Goal: Communication & Community: Answer question/provide support

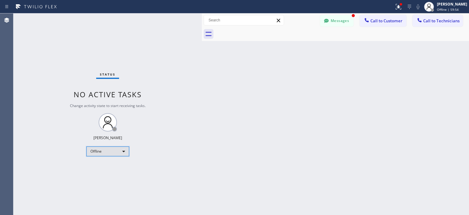
click at [107, 155] on div "Offline" at bounding box center [107, 151] width 43 height 10
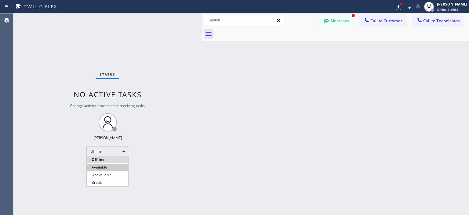
click at [110, 169] on li "Available" at bounding box center [108, 166] width 42 height 7
click at [332, 25] on button "Messages" at bounding box center [337, 21] width 34 height 12
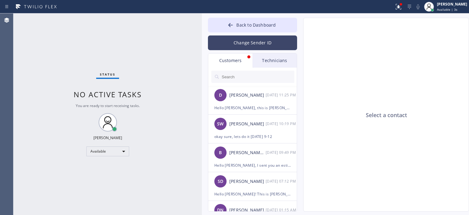
click at [261, 47] on button "Change Sender ID" at bounding box center [252, 42] width 89 height 15
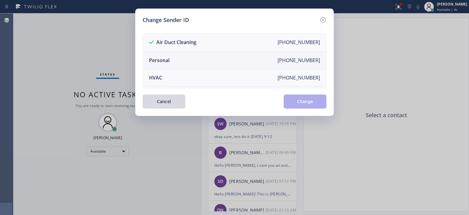
click at [216, 57] on li "Personal [PHONE_NUMBER]" at bounding box center [234, 60] width 183 height 17
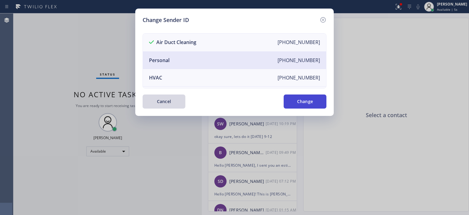
click at [303, 103] on button "Change" at bounding box center [305, 101] width 43 height 14
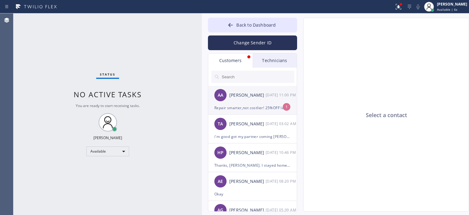
click at [260, 96] on div "[PERSON_NAME]" at bounding box center [247, 95] width 36 height 7
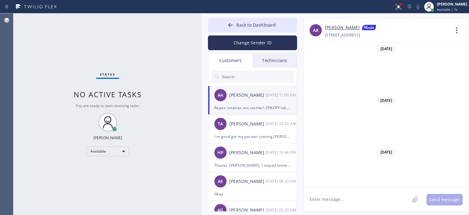
scroll to position [6425, 0]
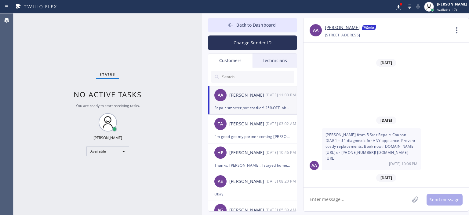
click at [276, 62] on div "Technicians" at bounding box center [274, 60] width 44 height 14
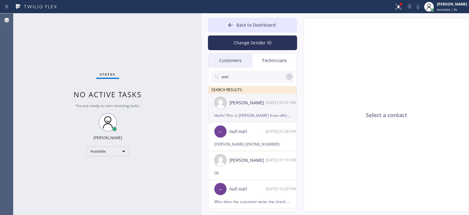
click at [260, 100] on div "[PERSON_NAME]" at bounding box center [247, 102] width 36 height 7
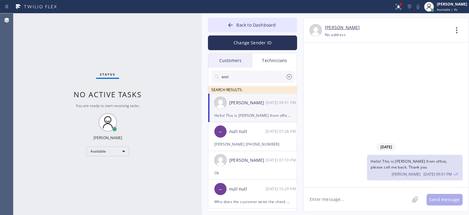
click at [290, 75] on icon at bounding box center [288, 76] width 7 height 7
click at [261, 139] on div "-- null null [DATE] 07:28 PM" at bounding box center [252, 131] width 89 height 18
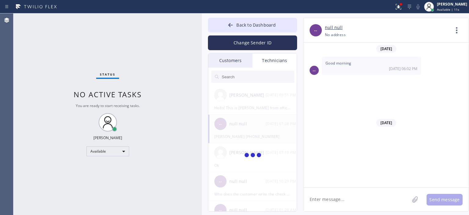
scroll to position [3813, 0]
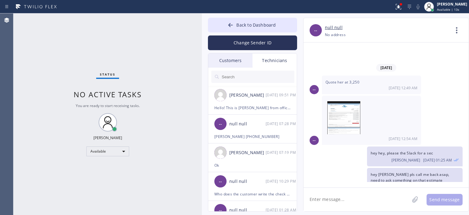
click at [227, 65] on div "Customers" at bounding box center [230, 60] width 44 height 14
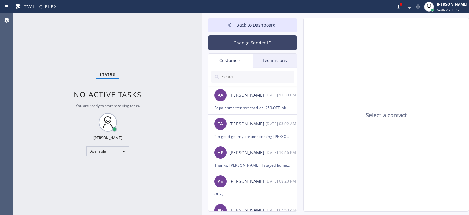
click at [251, 44] on button "Change Sender ID" at bounding box center [252, 42] width 89 height 15
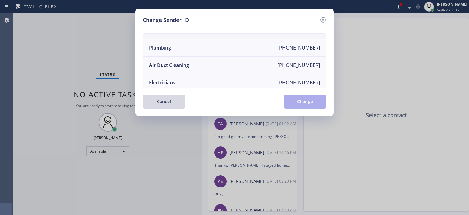
scroll to position [67, 0]
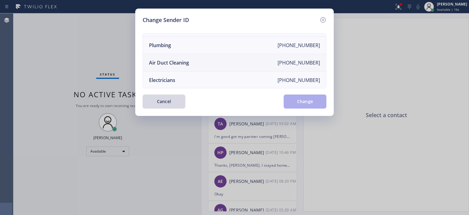
click at [252, 63] on li "Air Duct Cleaning [PHONE_NUMBER]" at bounding box center [234, 62] width 183 height 17
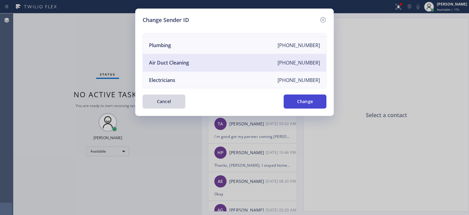
click at [306, 100] on button "Change" at bounding box center [305, 101] width 43 height 14
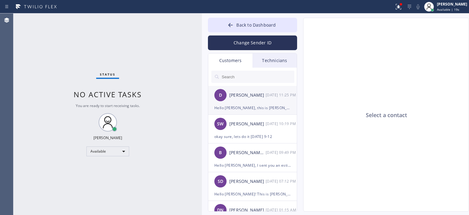
click at [255, 96] on div "[PERSON_NAME]" at bounding box center [247, 95] width 36 height 7
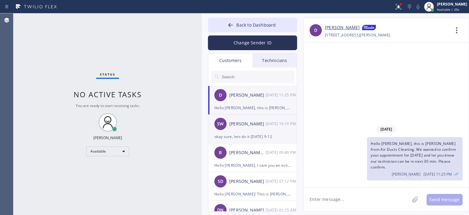
click at [261, 136] on div "okay sure, lets do it [DATE] 9-12" at bounding box center [252, 136] width 76 height 7
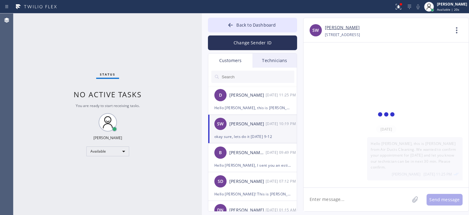
scroll to position [30, 0]
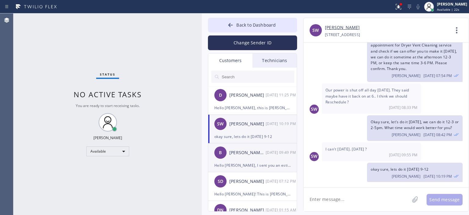
click at [273, 153] on div "[DATE] 09:49 PM" at bounding box center [282, 152] width 32 height 7
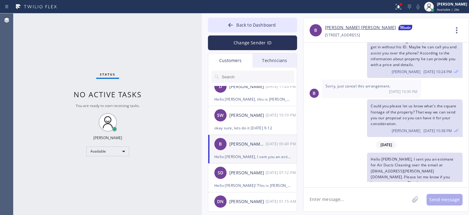
scroll to position [9, 0]
click at [274, 125] on div "okay sure, lets do it [DATE] 9-12" at bounding box center [252, 127] width 76 height 7
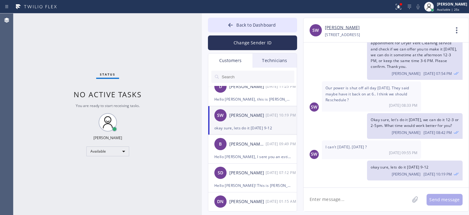
scroll to position [30, 0]
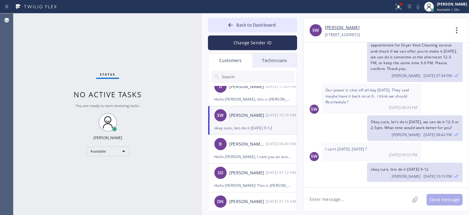
click at [337, 197] on textarea at bounding box center [356, 199] width 106 height 24
click at [401, 201] on textarea "Please confirm if [DATE] 9-12 works for you, Thank you" at bounding box center [361, 199] width 117 height 24
type textarea "Please confirm if [DATE] 9-12 works for you. Thank you"
click at [397, 204] on textarea "Please confirm if [DATE] 9-12 works for you. Thank you" at bounding box center [361, 199] width 117 height 24
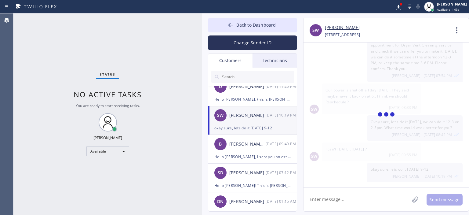
scroll to position [71, 0]
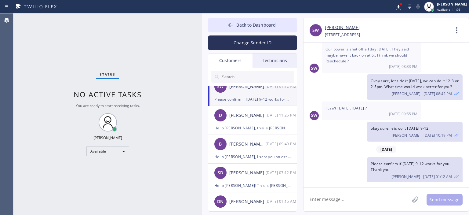
click at [23, 74] on div "Status No active tasks You are ready to start receiving tasks. [PERSON_NAME] Av…" at bounding box center [107, 113] width 188 height 201
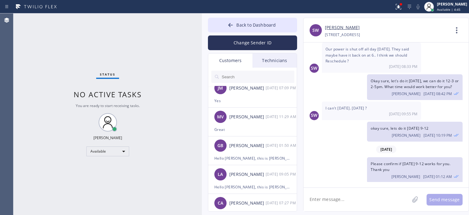
scroll to position [766, 0]
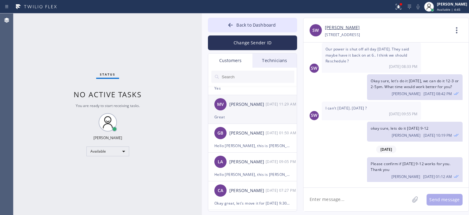
click at [256, 116] on div "Great" at bounding box center [252, 116] width 76 height 7
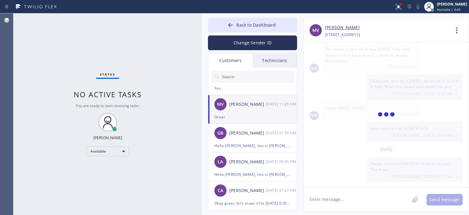
scroll to position [207, 0]
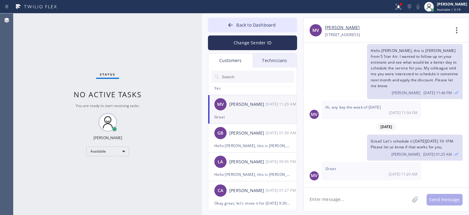
click at [350, 201] on textarea at bounding box center [356, 199] width 106 height 24
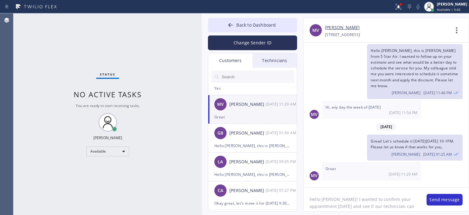
scroll to position [5, 0]
click at [350, 201] on textarea "Hello [PERSON_NAME]! I wanted to confirm your appointment [DATE] and see if our…" at bounding box center [361, 199] width 117 height 24
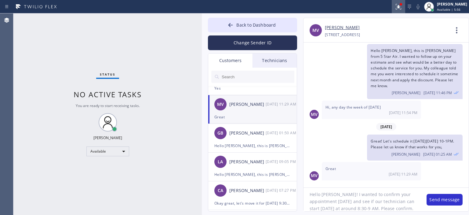
type textarea "Hello [PERSON_NAME]! I wanted to confirm your appointment [DATE] and see if our…"
click at [346, 204] on textarea "Hello [PERSON_NAME]! I wanted to confirm your appointment [DATE] and see if our…" at bounding box center [361, 199] width 117 height 24
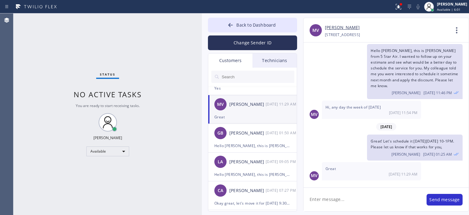
scroll to position [0, 0]
paste textarea "Hello [PERSON_NAME]! I wanted to confirm your appointment [DATE] and see if our…"
type textarea "Hello [PERSON_NAME]! I wanted to confirm your appointment [DATE] and see if our…"
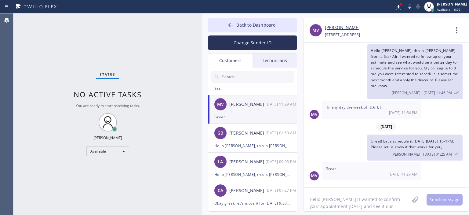
scroll to position [5, 0]
click at [444, 199] on button "Send message" at bounding box center [444, 200] width 36 height 12
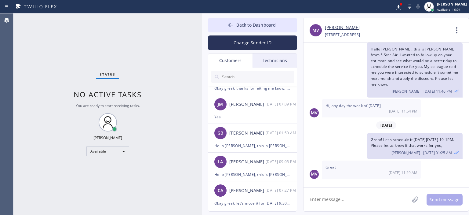
scroll to position [260, 0]
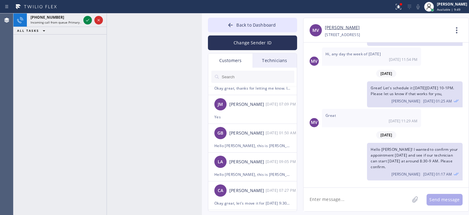
click at [20, 57] on div "[PHONE_NUMBER] Incoming call from queue Primary ADC ALL TASKS ALL TASKS ACTIVE …" at bounding box center [59, 113] width 93 height 201
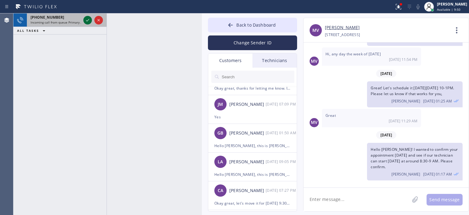
click at [88, 21] on icon at bounding box center [87, 19] width 7 height 7
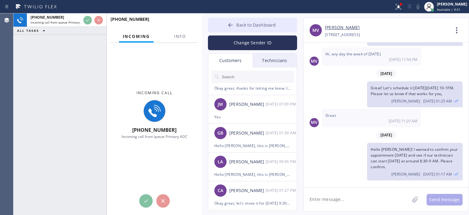
click at [223, 22] on button "Back to Dashboard" at bounding box center [252, 25] width 89 height 15
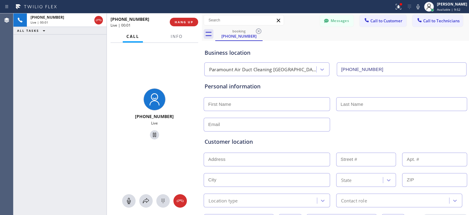
type input "[PHONE_NUMBER]"
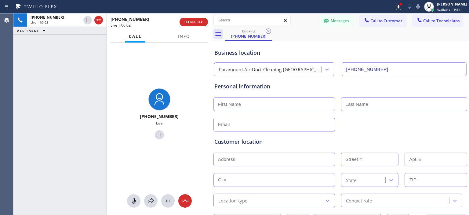
drag, startPoint x: 201, startPoint y: 23, endPoint x: 211, endPoint y: 24, distance: 9.8
click at [212, 24] on div at bounding box center [212, 113] width 0 height 201
click at [185, 200] on icon at bounding box center [184, 200] width 7 height 7
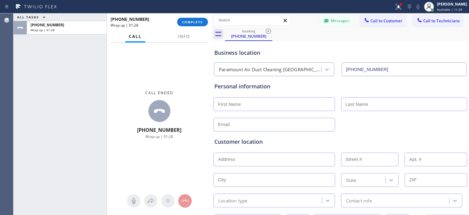
click at [24, 81] on div "ALL TASKS ALL TASKS ACTIVE TASKS TASKS IN WRAP UP [PHONE_NUMBER] Wrap up | 01:28" at bounding box center [59, 113] width 93 height 201
click at [194, 20] on span "COMPLETE" at bounding box center [192, 22] width 21 height 4
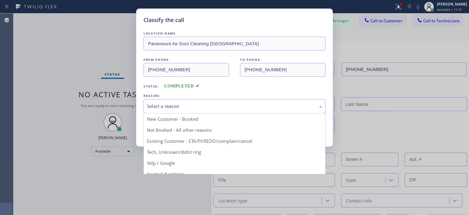
click at [200, 103] on div "Select a reason" at bounding box center [234, 106] width 175 height 7
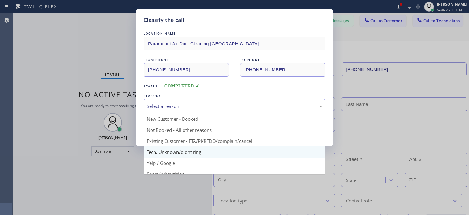
scroll to position [38, 0]
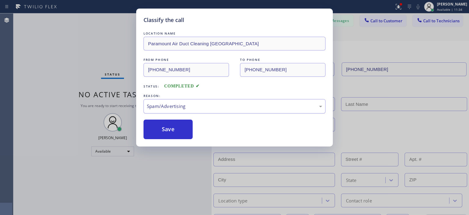
click at [189, 99] on div "Spam/Advertising" at bounding box center [234, 106] width 182 height 14
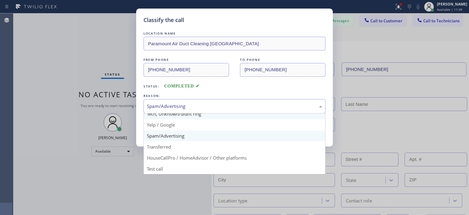
scroll to position [38, 0]
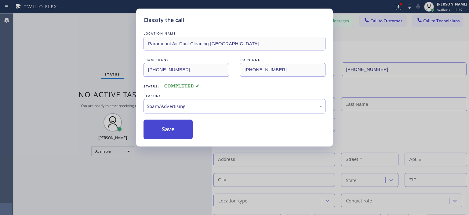
click at [171, 125] on button "Save" at bounding box center [167, 129] width 49 height 20
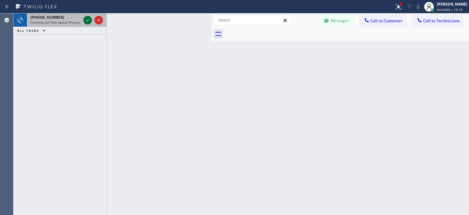
click at [88, 19] on icon at bounding box center [87, 19] width 7 height 7
click at [88, 20] on icon at bounding box center [87, 19] width 7 height 7
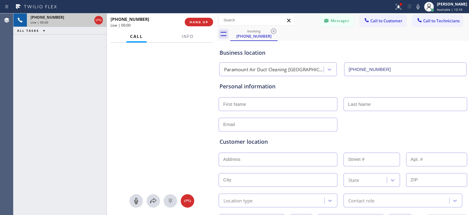
type input "[PHONE_NUMBER]"
drag, startPoint x: 212, startPoint y: 23, endPoint x: 217, endPoint y: 24, distance: 5.3
click at [217, 24] on div at bounding box center [217, 113] width 0 height 201
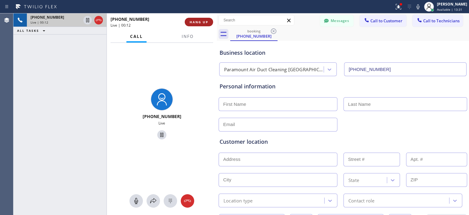
click at [206, 22] on span "HANG UP" at bounding box center [199, 22] width 19 height 4
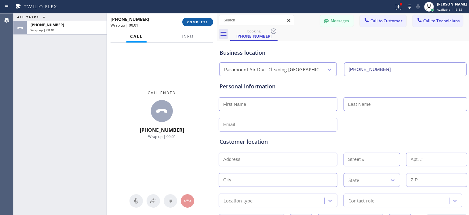
click at [205, 23] on span "COMPLETE" at bounding box center [197, 22] width 21 height 4
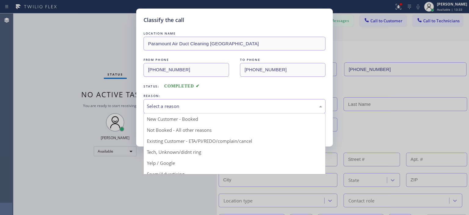
click at [237, 103] on div "Select a reason" at bounding box center [234, 106] width 175 height 7
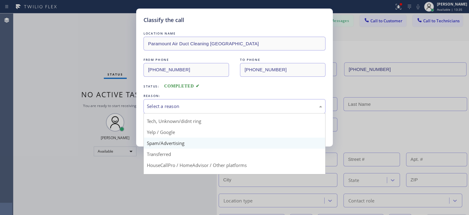
scroll to position [31, 0]
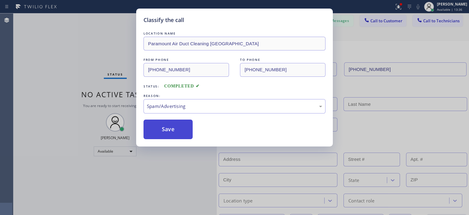
click at [169, 132] on button "Save" at bounding box center [167, 129] width 49 height 20
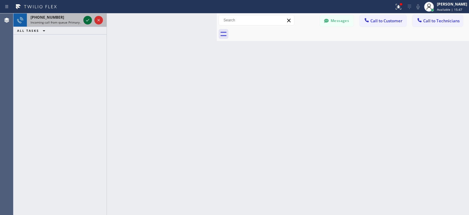
click at [86, 20] on icon at bounding box center [87, 19] width 7 height 7
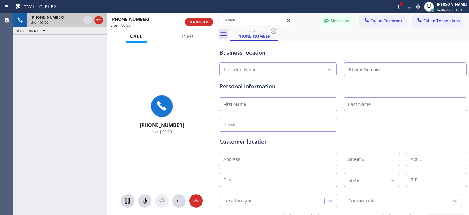
type input "[PHONE_NUMBER]"
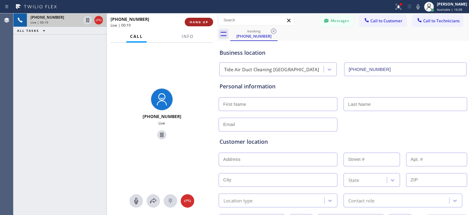
click at [198, 23] on span "HANG UP" at bounding box center [199, 22] width 19 height 4
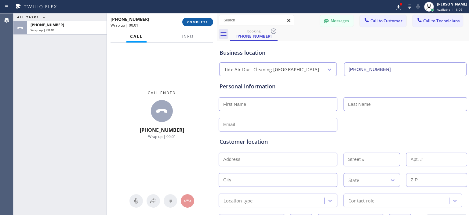
click at [203, 23] on span "COMPLETE" at bounding box center [197, 22] width 21 height 4
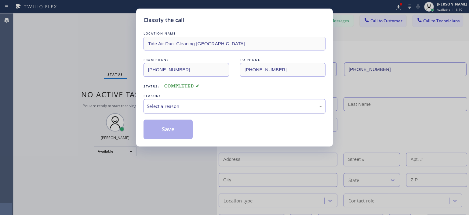
click at [213, 106] on div "Select a reason" at bounding box center [234, 106] width 175 height 7
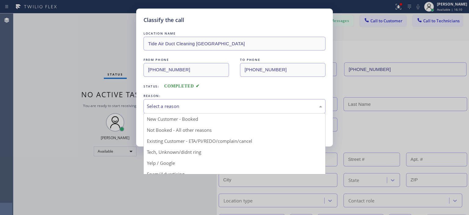
scroll to position [38, 0]
click at [186, 104] on div "Transferred" at bounding box center [234, 106] width 175 height 7
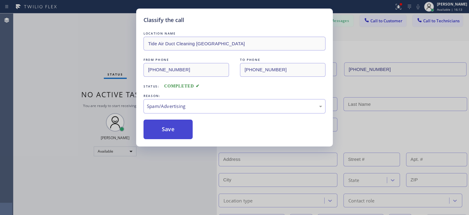
click at [164, 130] on button "Save" at bounding box center [167, 129] width 49 height 20
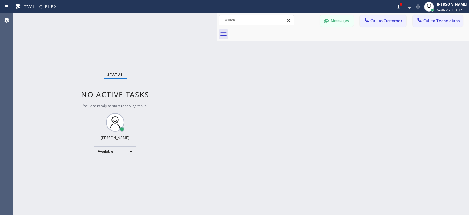
click at [449, 98] on div "Back to Dashboard Change Sender ID Customers Technicians MV [PERSON_NAME] [DATE…" at bounding box center [343, 113] width 252 height 201
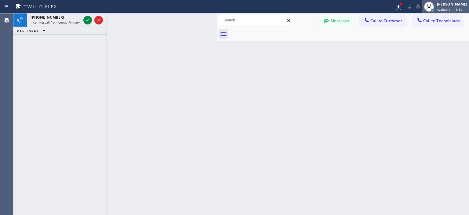
click at [444, 6] on div "[PERSON_NAME]" at bounding box center [452, 4] width 30 height 5
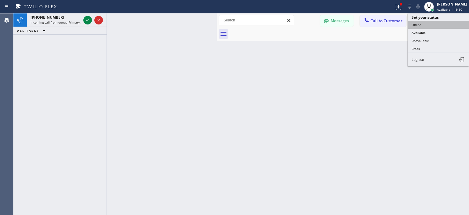
click at [434, 25] on button "Offline" at bounding box center [438, 25] width 61 height 8
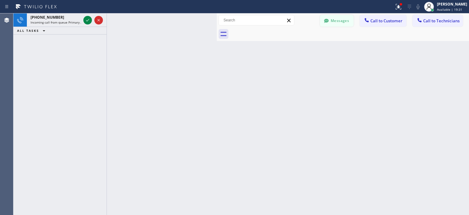
click at [336, 25] on button "Messages" at bounding box center [337, 21] width 34 height 12
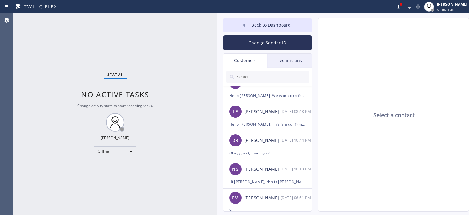
scroll to position [0, 0]
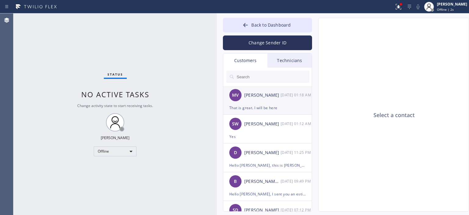
click at [269, 100] on div "MV [PERSON_NAME] [DATE] 01:18 AM" at bounding box center [267, 95] width 89 height 18
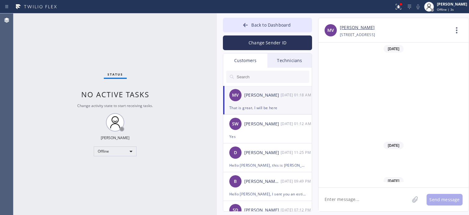
scroll to position [285, 0]
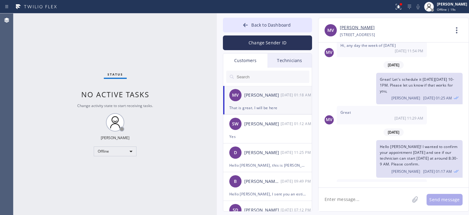
click at [24, 103] on div "Status No active tasks Change activity state to start receiving tasks. [PERSON_…" at bounding box center [114, 113] width 203 height 201
click at [282, 122] on div "[DATE] 01:12 AM" at bounding box center [297, 123] width 32 height 7
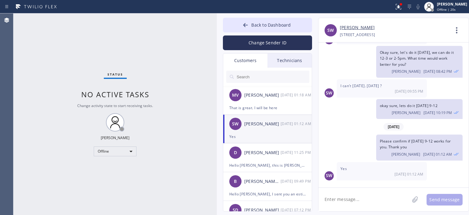
scroll to position [96, 0]
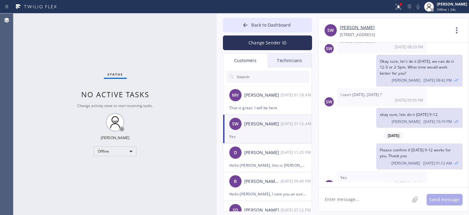
click at [381, 201] on textarea at bounding box center [363, 199] width 91 height 24
click at [327, 201] on textarea "okay great, thank you" at bounding box center [369, 199] width 102 height 24
type textarea "Okay great, thank you"
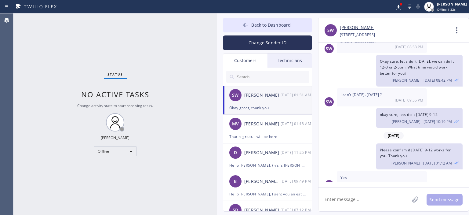
scroll to position [117, 0]
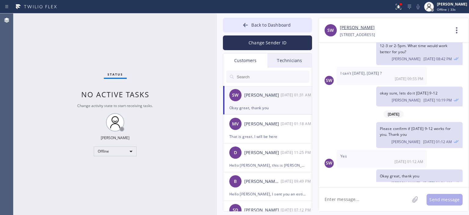
click at [356, 28] on link "[PERSON_NAME]" at bounding box center [357, 27] width 35 height 7
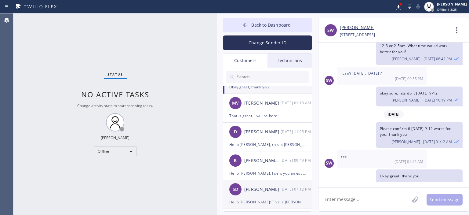
scroll to position [21, 0]
click at [269, 187] on div "[PERSON_NAME]" at bounding box center [262, 189] width 36 height 7
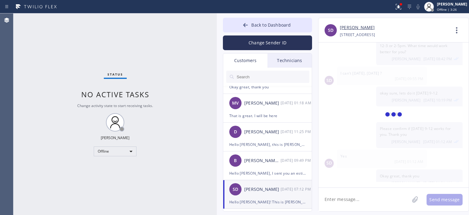
scroll to position [0, 0]
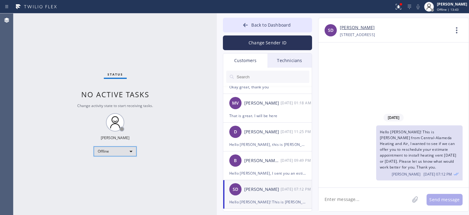
click at [125, 153] on div "Offline" at bounding box center [115, 151] width 43 height 10
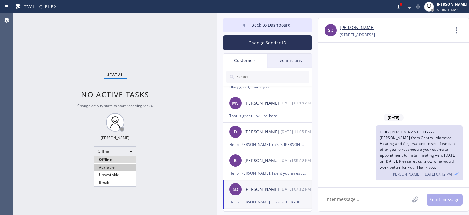
click at [118, 167] on li "Available" at bounding box center [115, 166] width 42 height 7
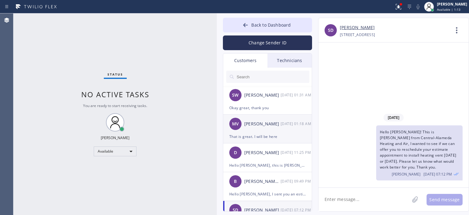
click at [285, 134] on div "That is great. I will be here" at bounding box center [267, 136] width 76 height 7
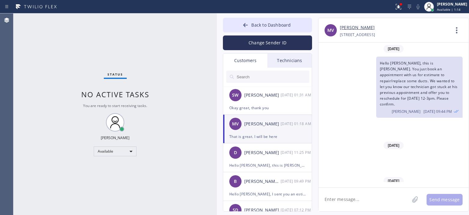
scroll to position [285, 0]
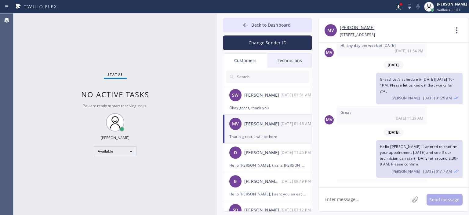
click at [359, 199] on textarea at bounding box center [363, 199] width 91 height 24
type textarea "Okay great, thank you"
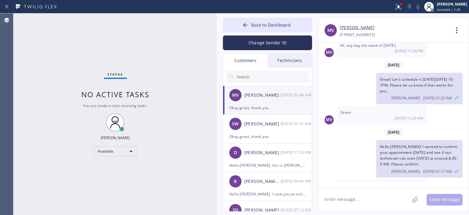
scroll to position [306, 0]
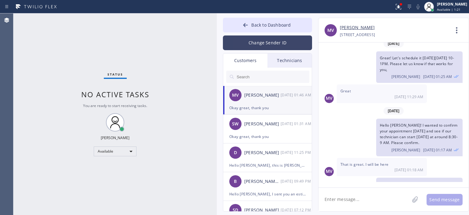
click at [248, 49] on button "Change Sender ID" at bounding box center [267, 42] width 89 height 15
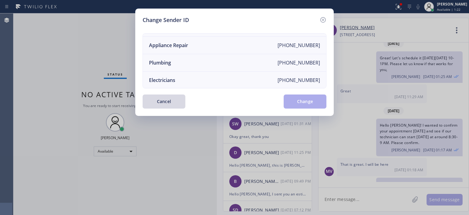
scroll to position [0, 0]
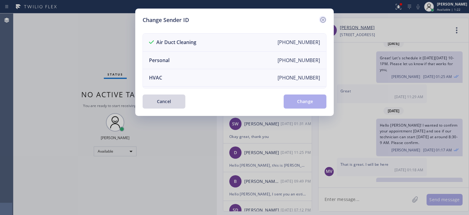
click at [324, 18] on icon at bounding box center [322, 19] width 7 height 7
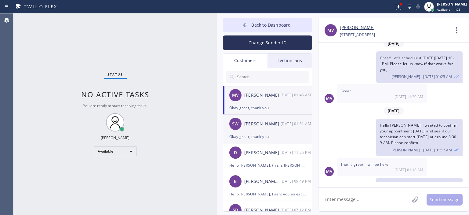
click at [273, 133] on div "Okay great, thank you" at bounding box center [267, 136] width 76 height 7
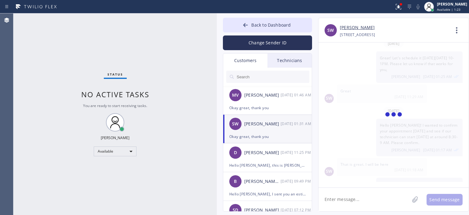
scroll to position [117, 0]
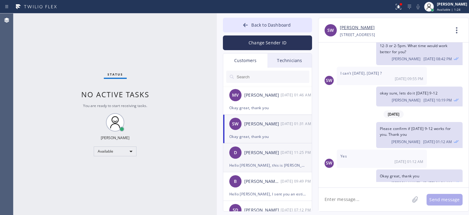
click at [270, 160] on div "D [PERSON_NAME] [DATE] 11:25 PM" at bounding box center [267, 152] width 89 height 18
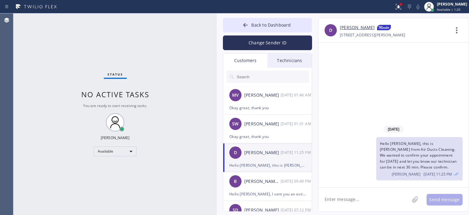
scroll to position [0, 0]
click at [277, 184] on div "B [PERSON_NAME] [PERSON_NAME] [DATE] 09:49 PM" at bounding box center [267, 181] width 89 height 18
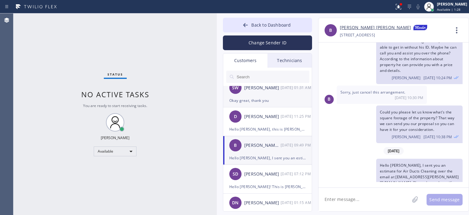
scroll to position [46, 0]
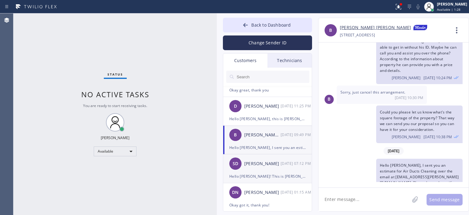
click at [276, 163] on div "[PERSON_NAME]" at bounding box center [262, 163] width 36 height 7
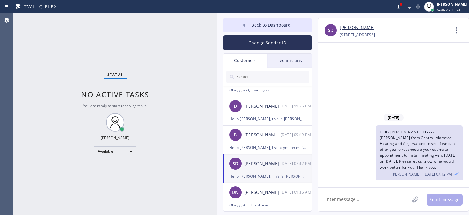
scroll to position [0, 0]
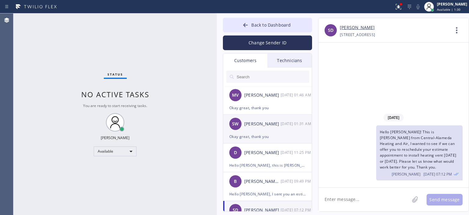
click at [270, 130] on div "SW [PERSON_NAME] [DATE] 01:31 AM" at bounding box center [267, 123] width 89 height 18
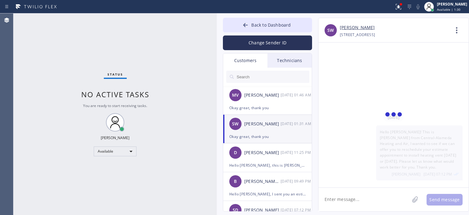
scroll to position [117, 0]
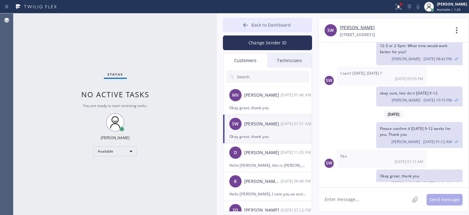
click at [245, 28] on icon at bounding box center [245, 25] width 6 height 6
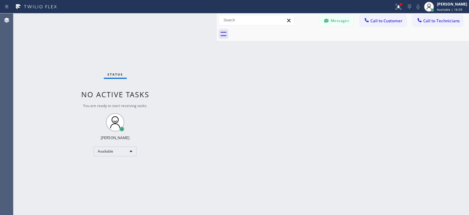
click at [24, 62] on div "Status No active tasks You are ready to start receiving tasks. [PERSON_NAME] Av…" at bounding box center [114, 113] width 203 height 201
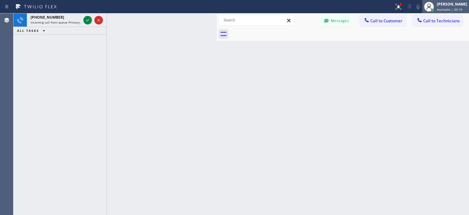
click at [448, 6] on div "[PERSON_NAME]" at bounding box center [452, 4] width 30 height 5
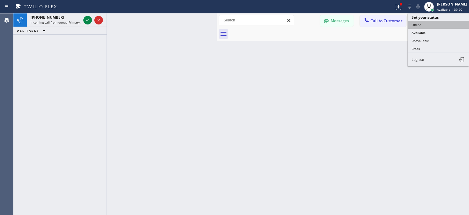
click at [416, 24] on button "Offline" at bounding box center [438, 25] width 61 height 8
